Goal: Task Accomplishment & Management: Complete application form

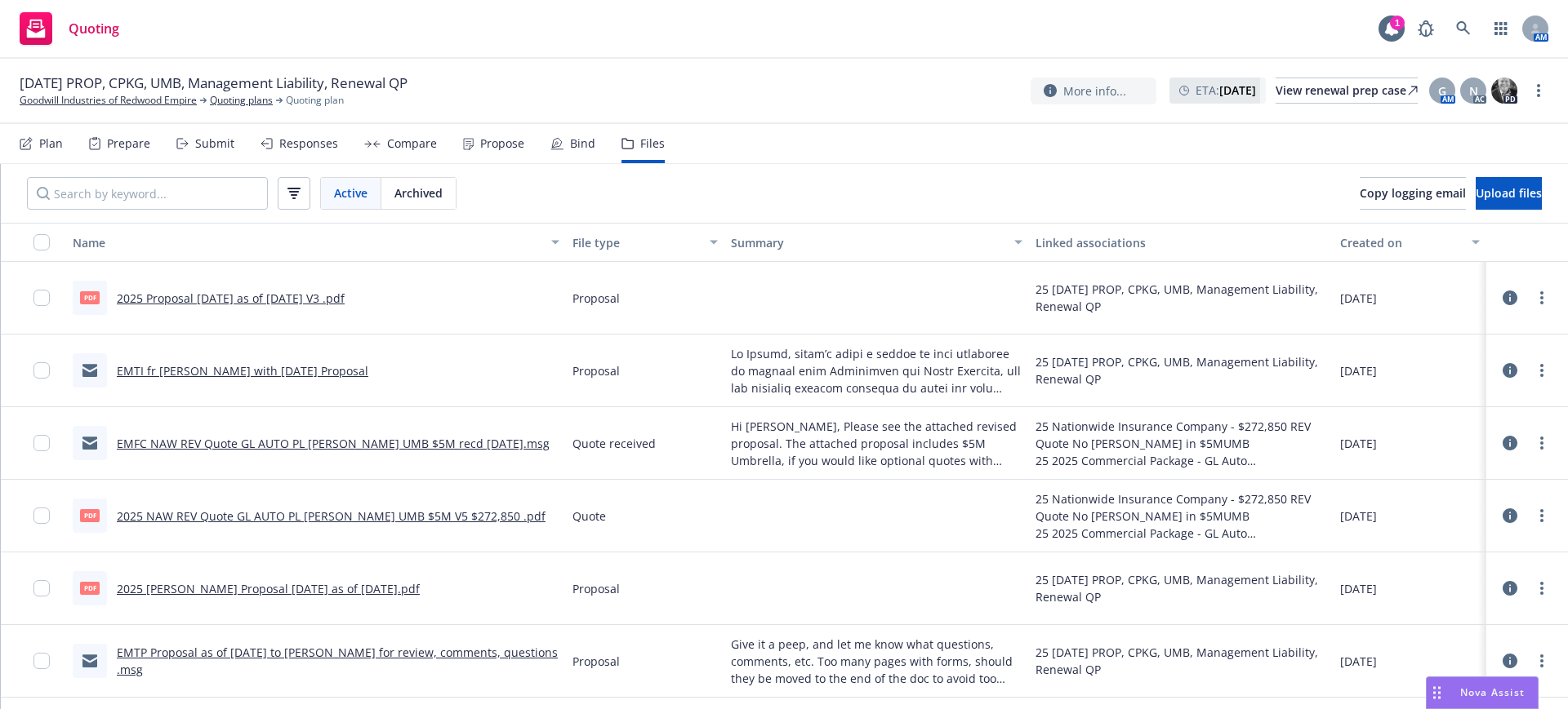
click at [211, 143] on div "Submit" at bounding box center [214, 144] width 39 height 13
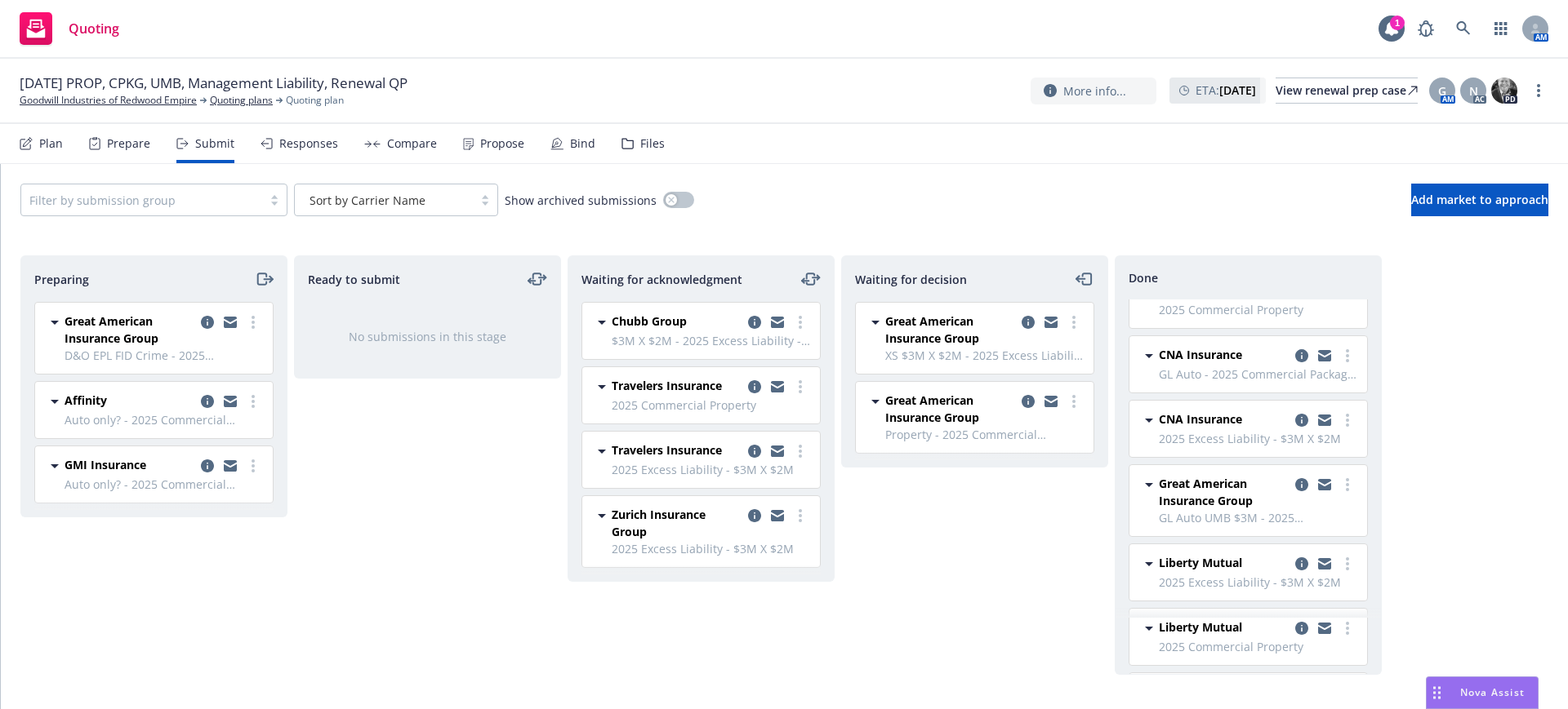
scroll to position [408, 0]
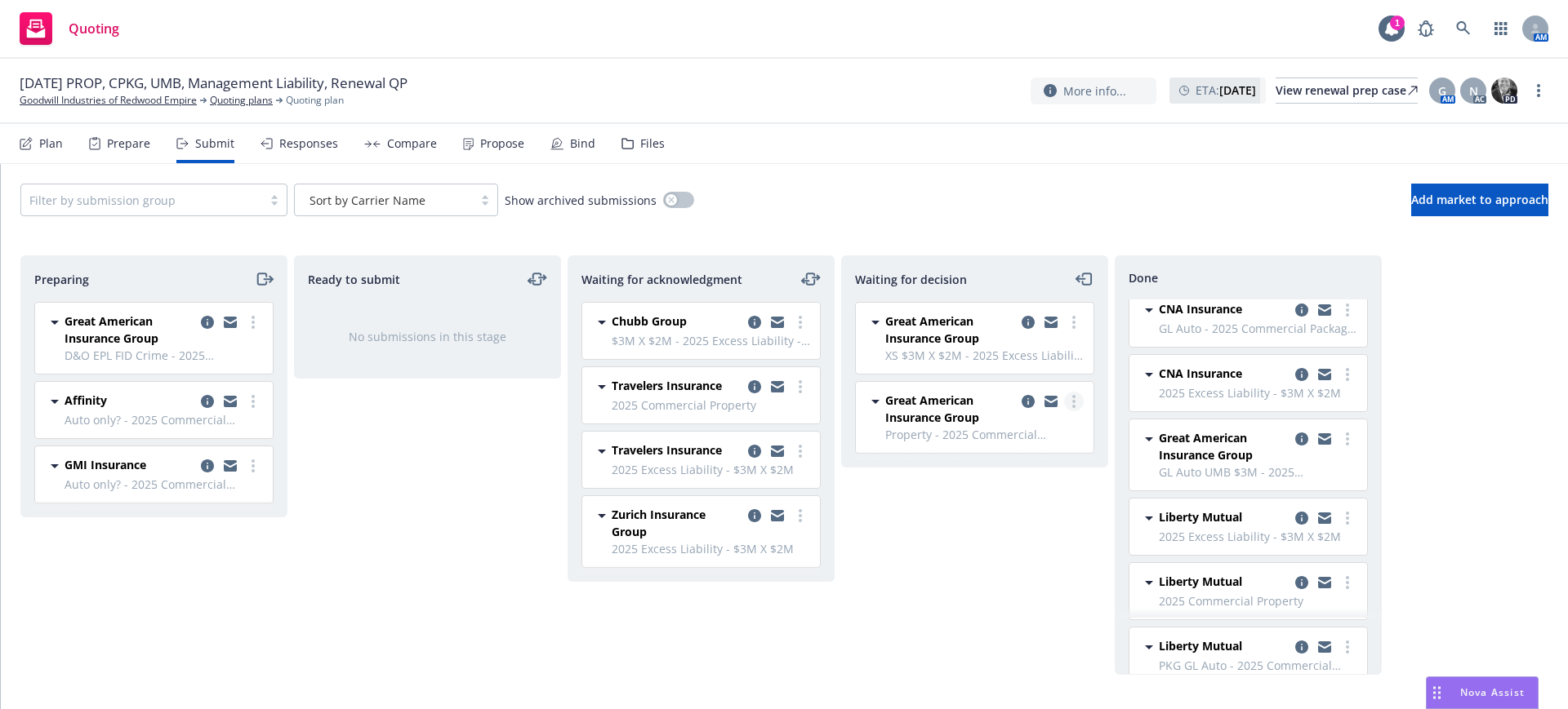
click at [1074, 401] on circle "more" at bounding box center [1074, 402] width 4 height 4
click at [1002, 529] on span "Add declined decision" at bounding box center [1000, 533] width 161 height 16
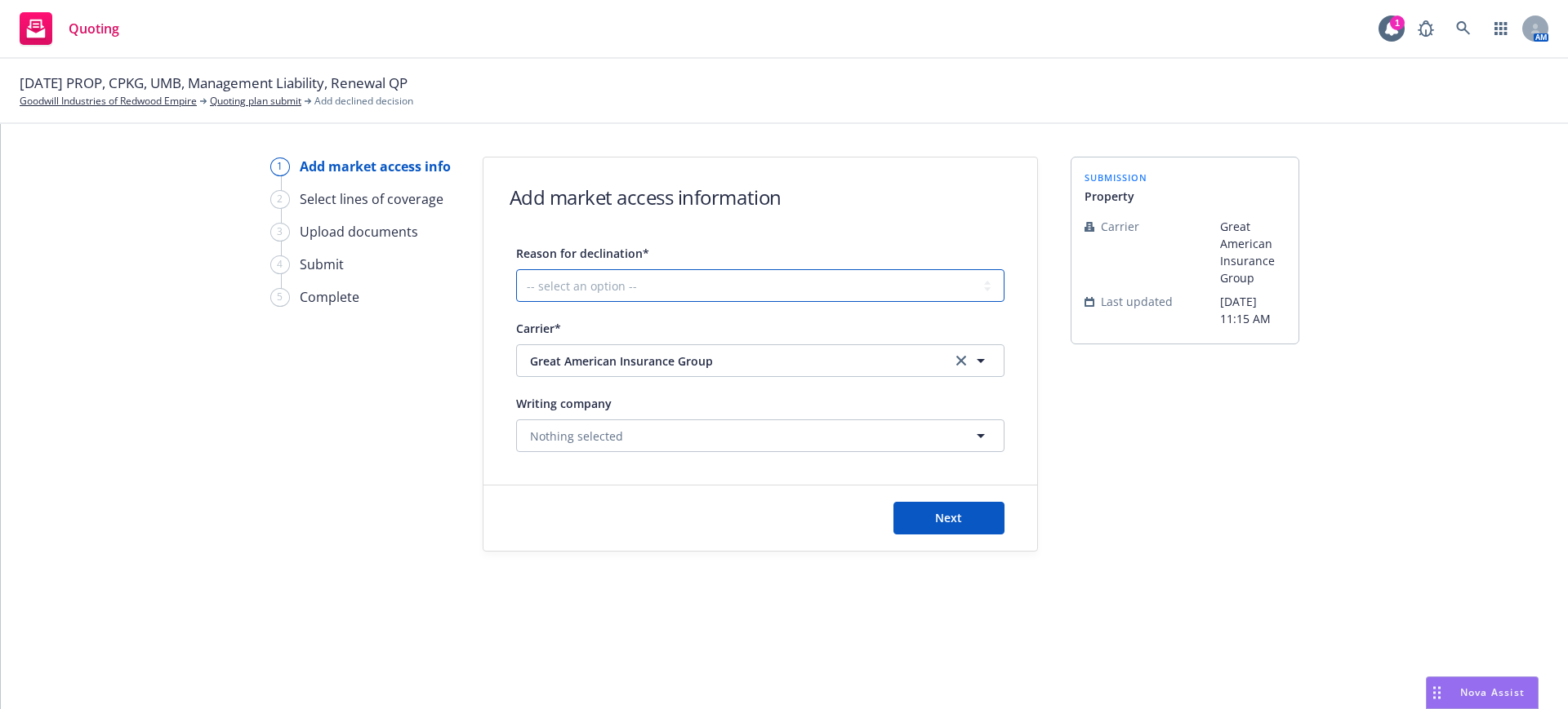
click at [540, 283] on select "-- select an option -- Cannot compete with other markets Carrier non-renewed Ca…" at bounding box center [760, 285] width 488 height 32
select select "OTHER"
click at [516, 270] on select "-- select an option -- Cannot compete with other markets Carrier non-renewed Ca…" at bounding box center [760, 285] width 488 height 32
click at [962, 519] on button "Next" at bounding box center [948, 518] width 111 height 32
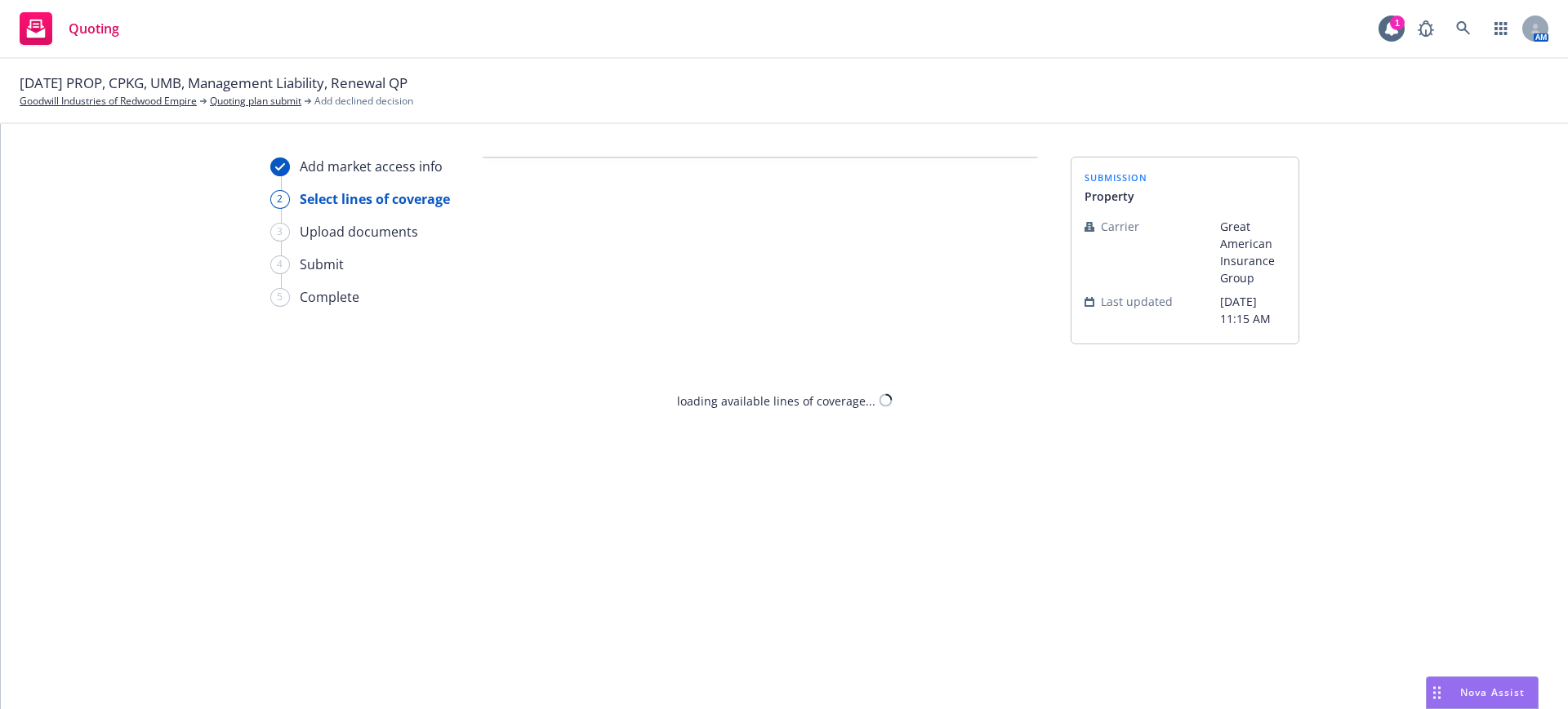
select select "OTHER"
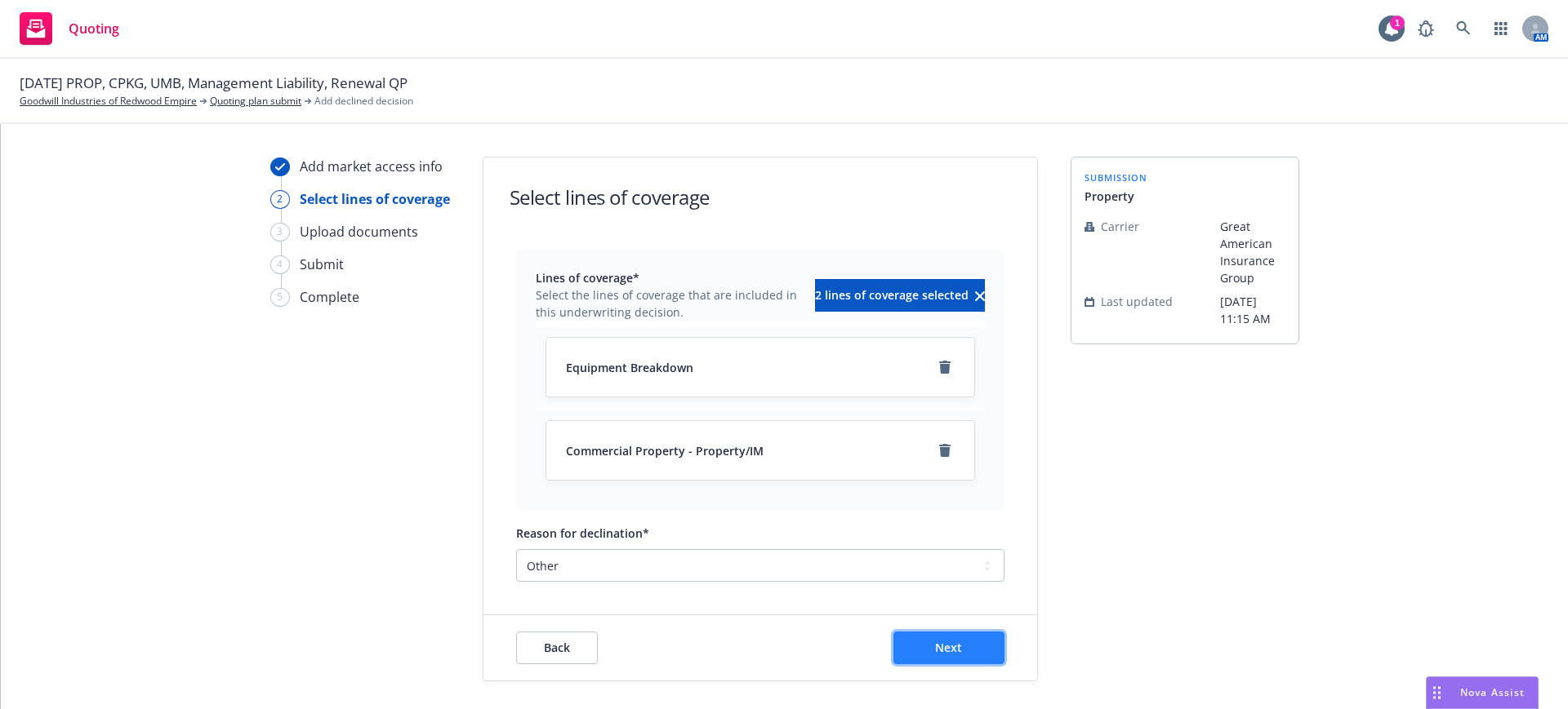
click at [964, 645] on button "Next" at bounding box center [948, 647] width 111 height 32
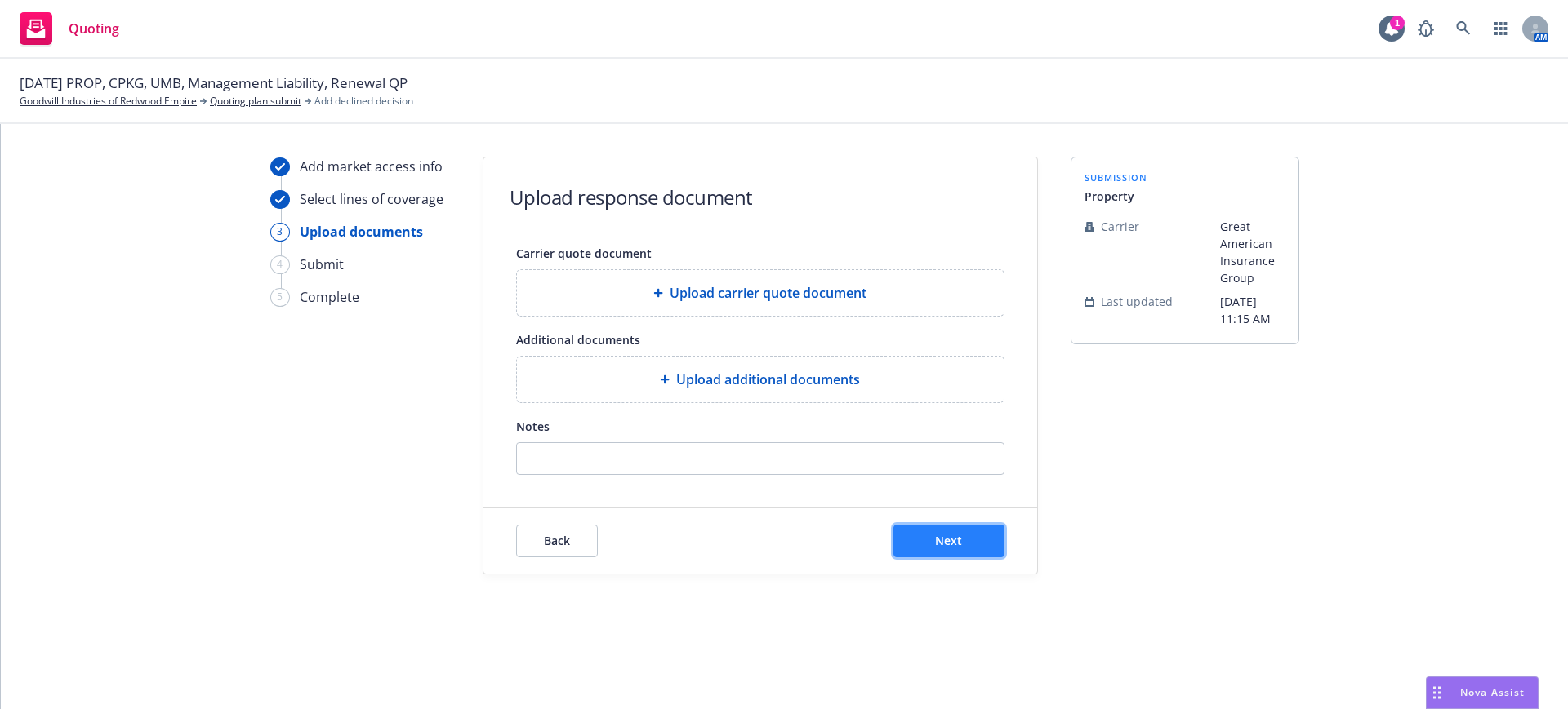
click at [968, 536] on button "Next" at bounding box center [948, 541] width 111 height 32
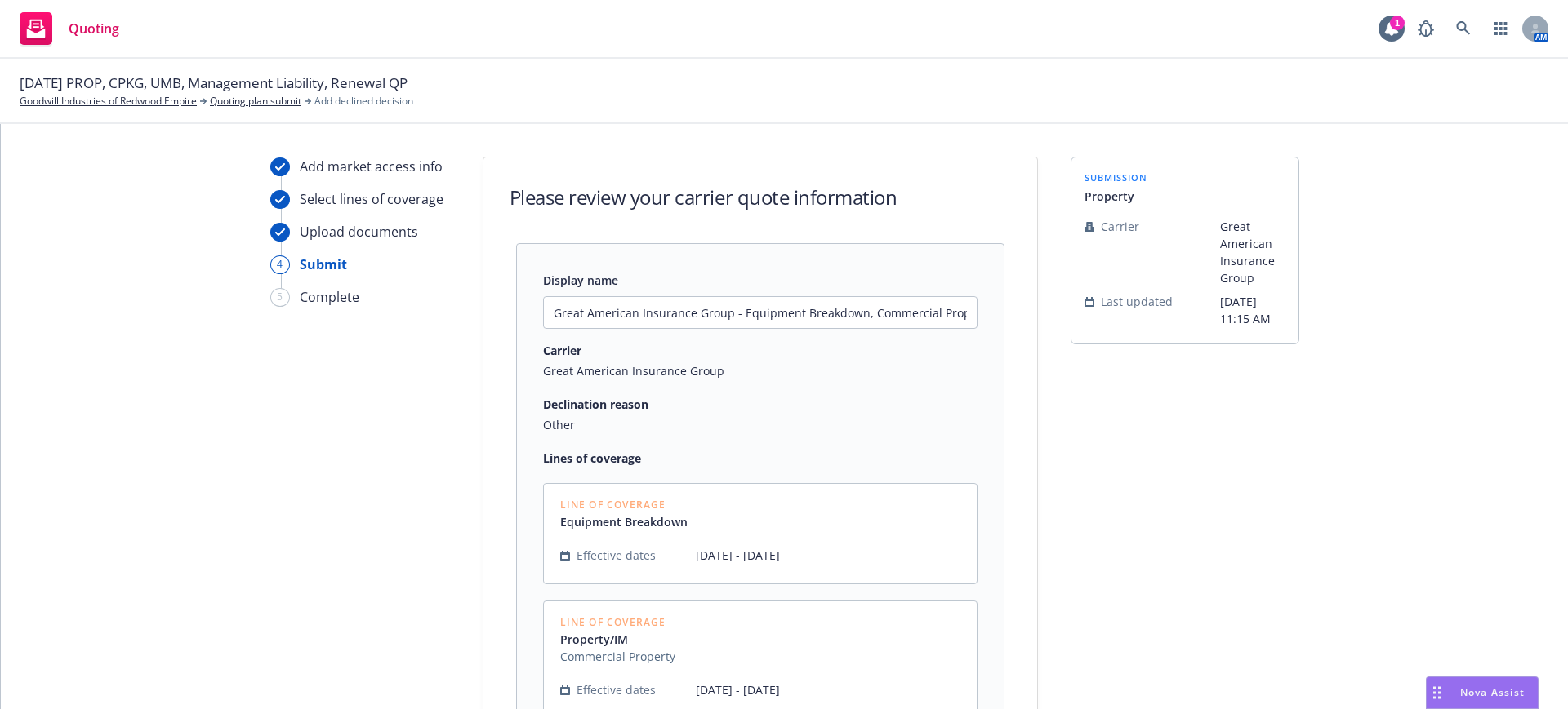
scroll to position [201, 0]
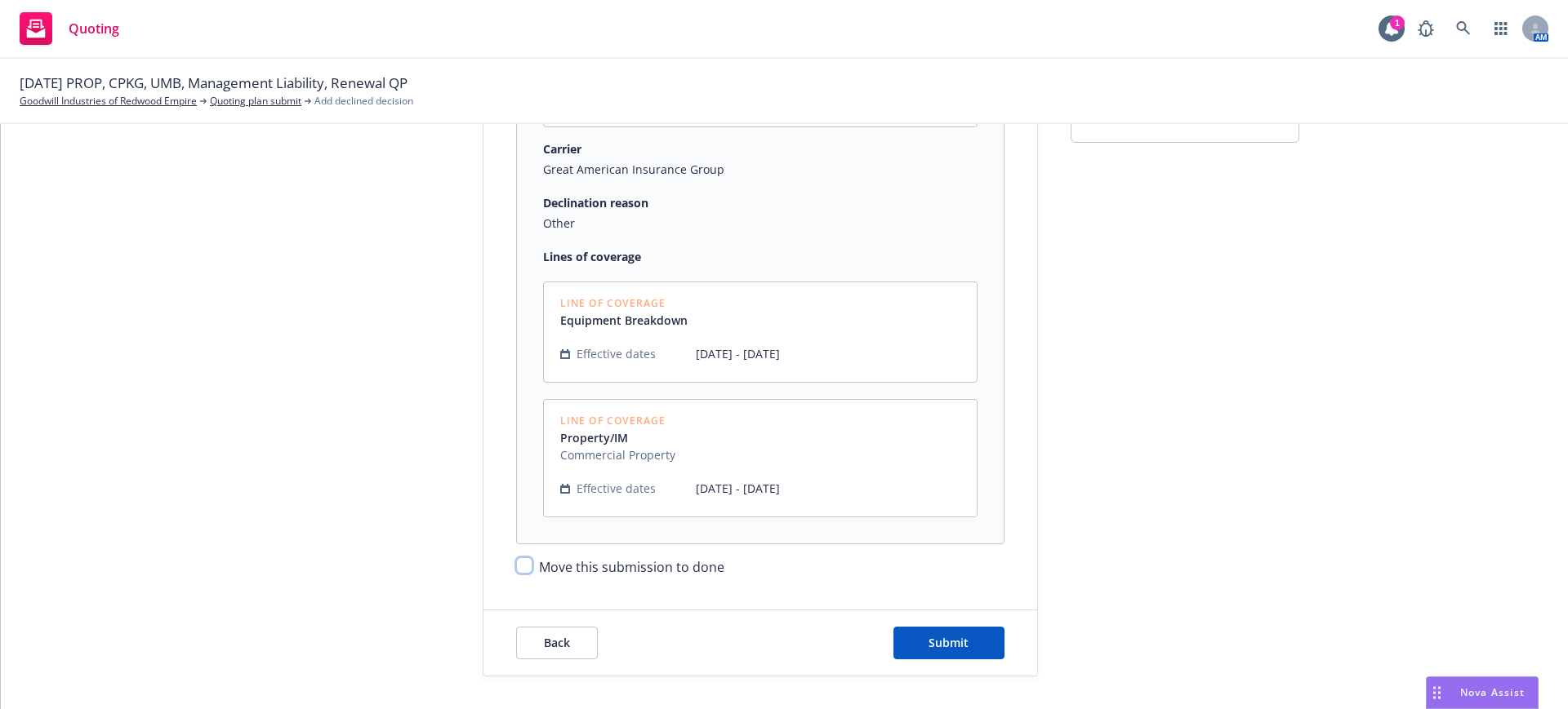
click at [519, 561] on input "Move this submission to done" at bounding box center [525, 566] width 17 height 17
checkbox input "true"
click at [949, 643] on span "Submit" at bounding box center [947, 643] width 40 height 16
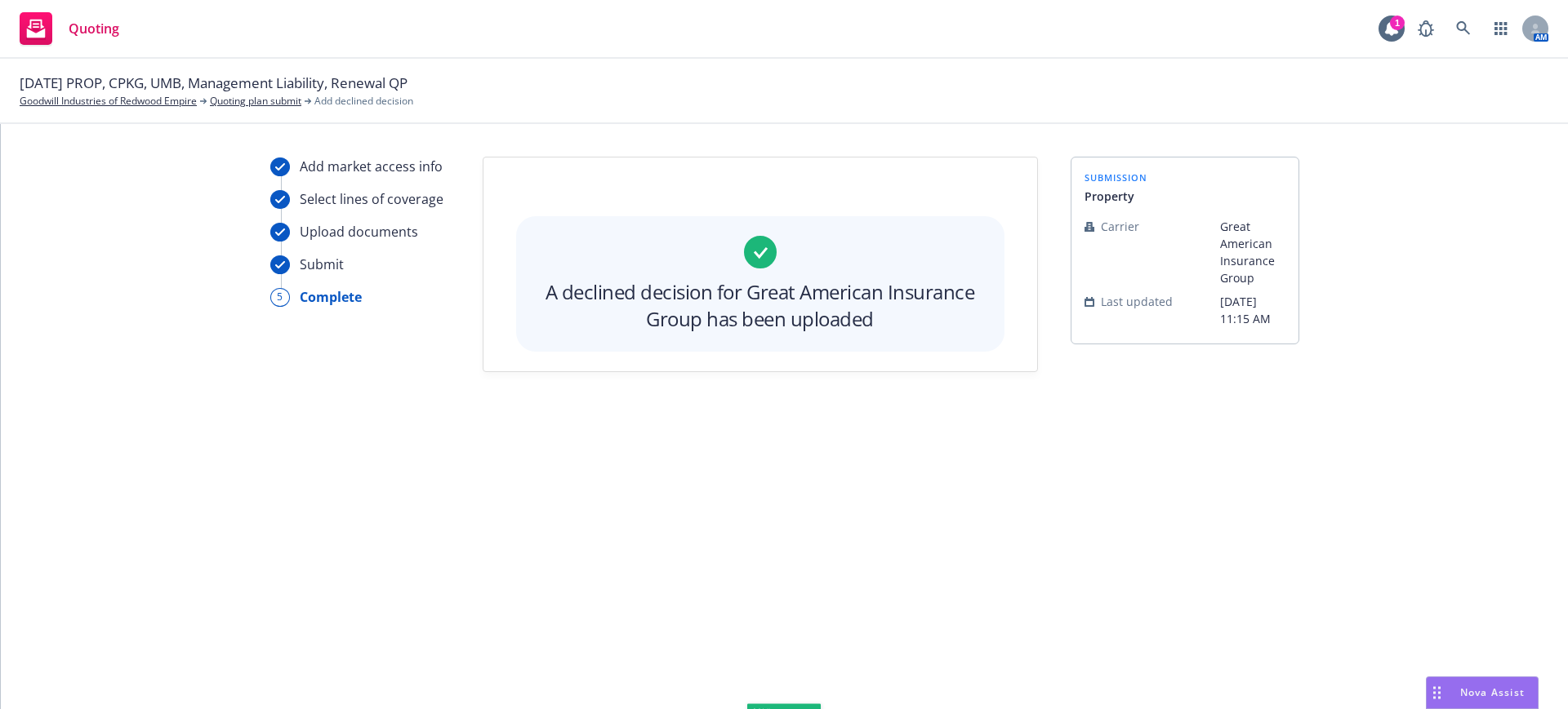
scroll to position [0, 0]
